Goal: Information Seeking & Learning: Learn about a topic

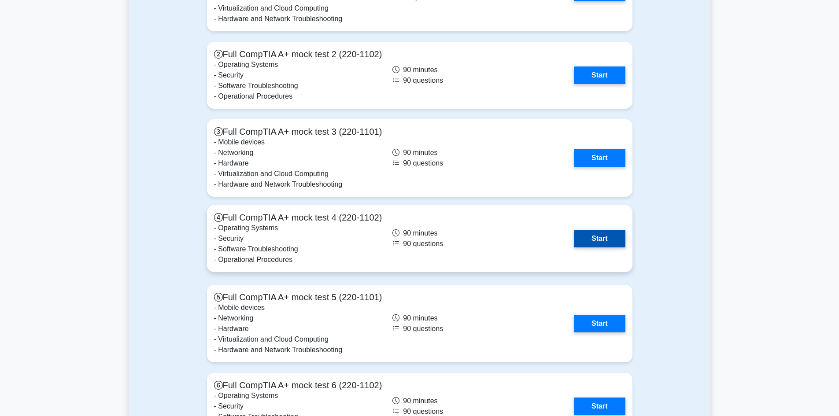
scroll to position [1938, 0]
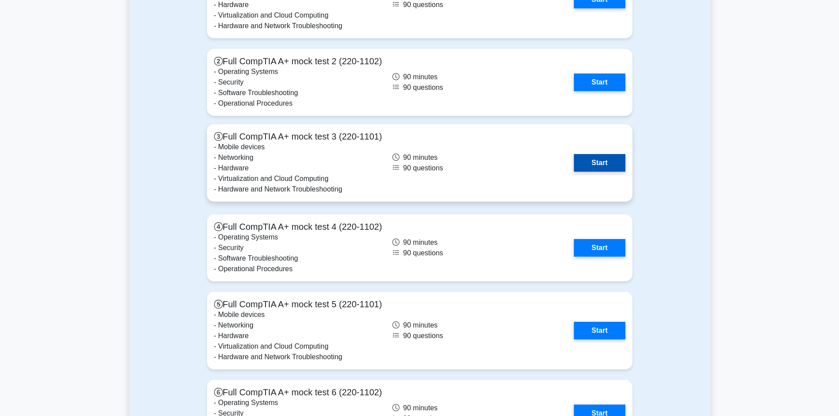
click at [600, 162] on link "Start" at bounding box center [599, 163] width 51 height 18
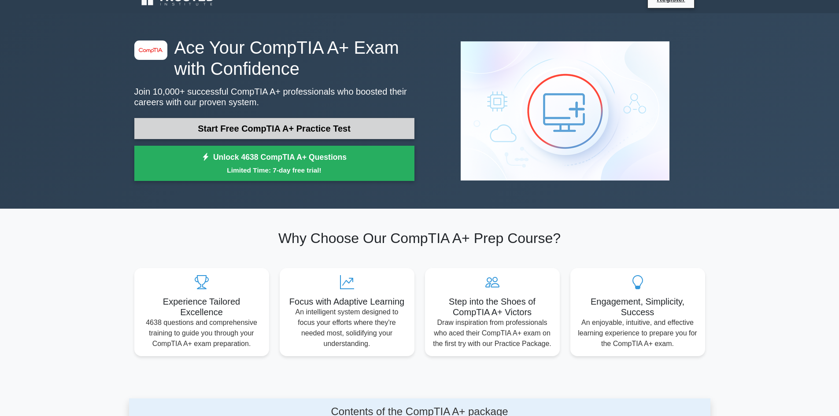
scroll to position [0, 0]
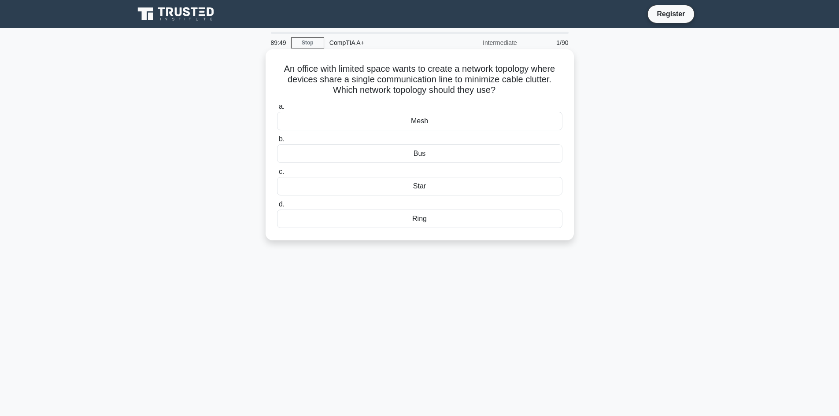
click at [426, 124] on div "Mesh" at bounding box center [419, 121] width 285 height 19
click at [277, 110] on input "a. Mesh" at bounding box center [277, 107] width 0 height 6
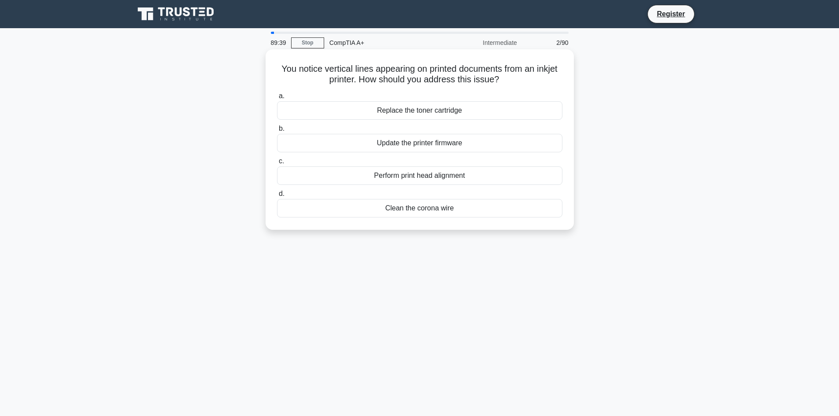
click at [409, 178] on div "Perform print head alignment" at bounding box center [419, 176] width 285 height 19
click at [277, 164] on input "c. Perform print head alignment" at bounding box center [277, 162] width 0 height 6
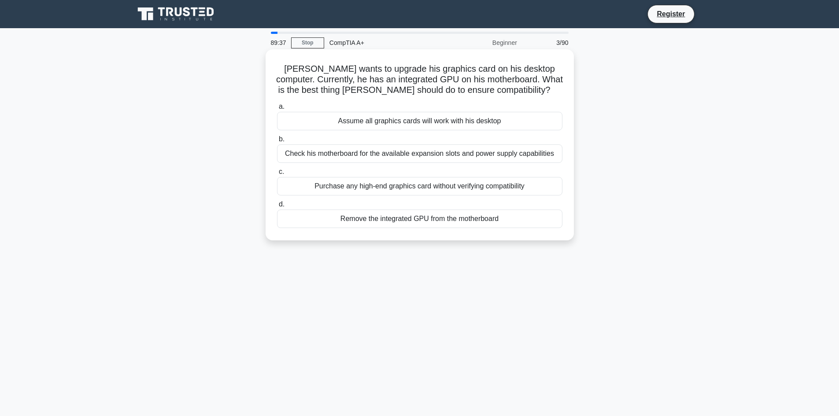
click at [379, 155] on div "Check his motherboard for the available expansion slots and power supply capabi…" at bounding box center [419, 153] width 285 height 19
click at [277, 142] on input "b. Check his motherboard for the available expansion slots and power supply cap…" at bounding box center [277, 140] width 0 height 6
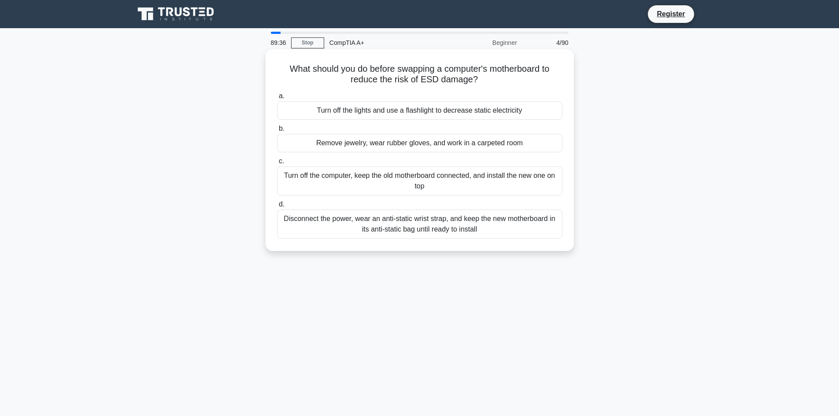
click at [415, 222] on div "Disconnect the power, wear an anti-static wrist strap, and keep the new motherb…" at bounding box center [419, 224] width 285 height 29
click at [277, 207] on input "d. Disconnect the power, wear an anti-static wrist strap, and keep the new moth…" at bounding box center [277, 205] width 0 height 6
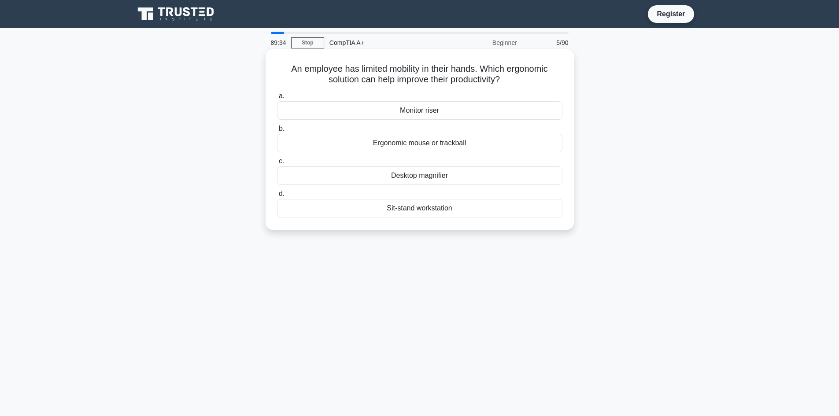
click at [431, 145] on div "Ergonomic mouse or trackball" at bounding box center [419, 143] width 285 height 19
click at [277, 132] on input "b. Ergonomic mouse or trackball" at bounding box center [277, 129] width 0 height 6
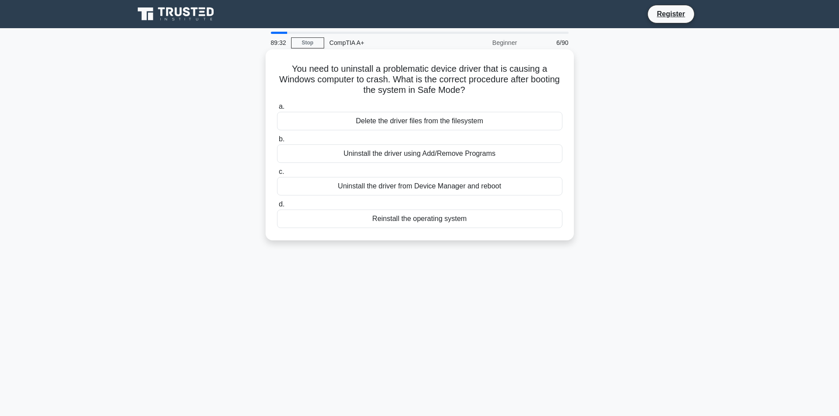
click at [426, 158] on div "Uninstall the driver using Add/Remove Programs" at bounding box center [419, 153] width 285 height 19
click at [277, 142] on input "b. Uninstall the driver using Add/Remove Programs" at bounding box center [277, 140] width 0 height 6
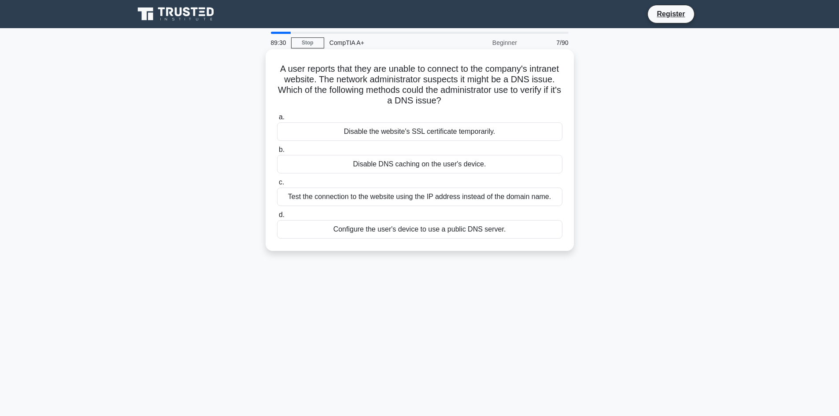
click at [437, 198] on div "Test the connection to the website using the IP address instead of the domain n…" at bounding box center [419, 197] width 285 height 19
click at [277, 185] on input "c. Test the connection to the website using the IP address instead of the domai…" at bounding box center [277, 183] width 0 height 6
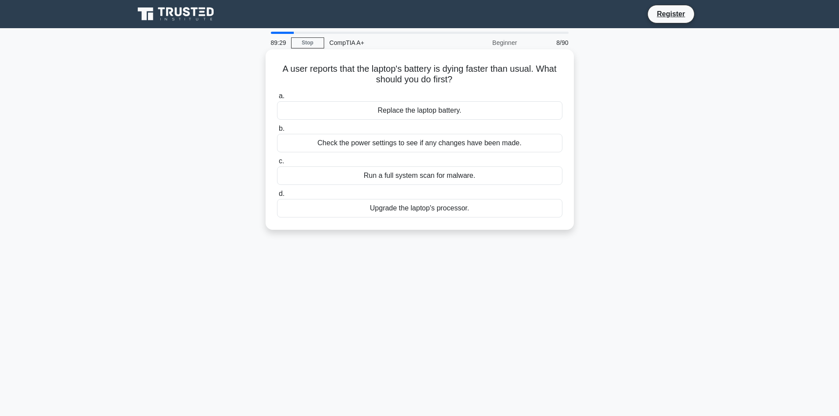
click at [426, 177] on div "Run a full system scan for malware." at bounding box center [419, 176] width 285 height 19
click at [277, 164] on input "c. Run a full system scan for malware." at bounding box center [277, 162] width 0 height 6
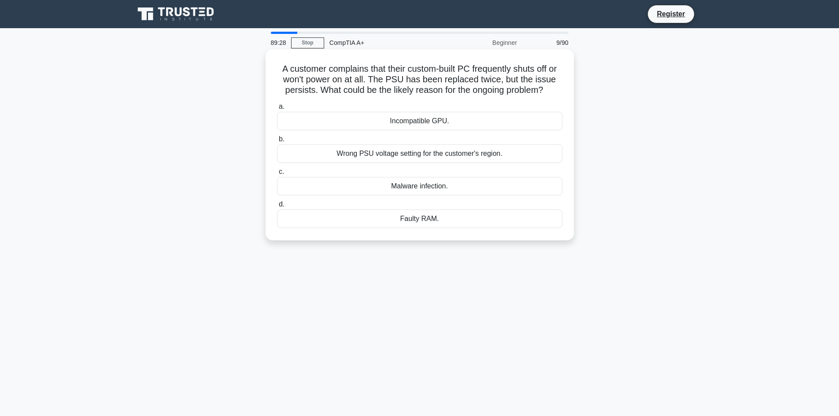
click at [433, 185] on div "Malware infection." at bounding box center [419, 186] width 285 height 19
click at [277, 175] on input "c. Malware infection." at bounding box center [277, 172] width 0 height 6
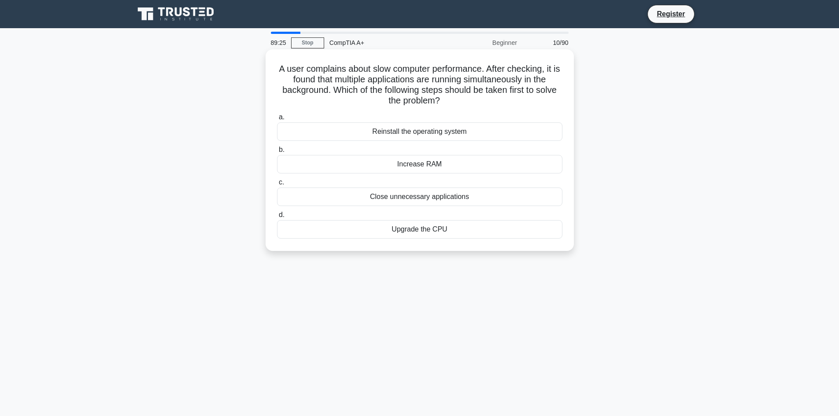
click at [444, 131] on div "Reinstall the operating system" at bounding box center [419, 131] width 285 height 19
click at [277, 120] on input "a. Reinstall the operating system" at bounding box center [277, 118] width 0 height 6
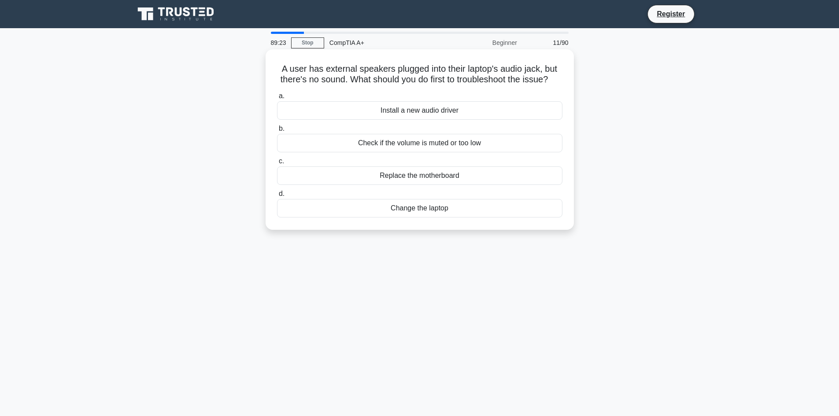
click at [442, 152] on div "Check if the volume is muted or too low" at bounding box center [419, 143] width 285 height 19
click at [277, 132] on input "b. Check if the volume is muted or too low" at bounding box center [277, 129] width 0 height 6
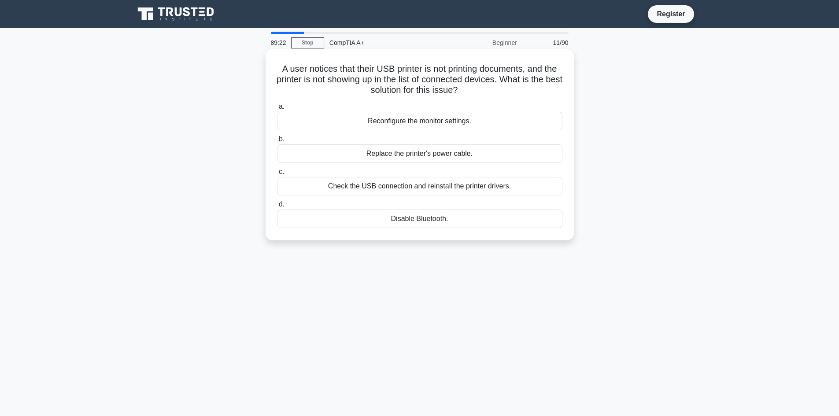
click at [441, 185] on div "Check the USB connection and reinstall the printer drivers." at bounding box center [419, 186] width 285 height 19
click at [277, 175] on input "c. Check the USB connection and reinstall the printer drivers." at bounding box center [277, 172] width 0 height 6
